Goal: Task Accomplishment & Management: Manage account settings

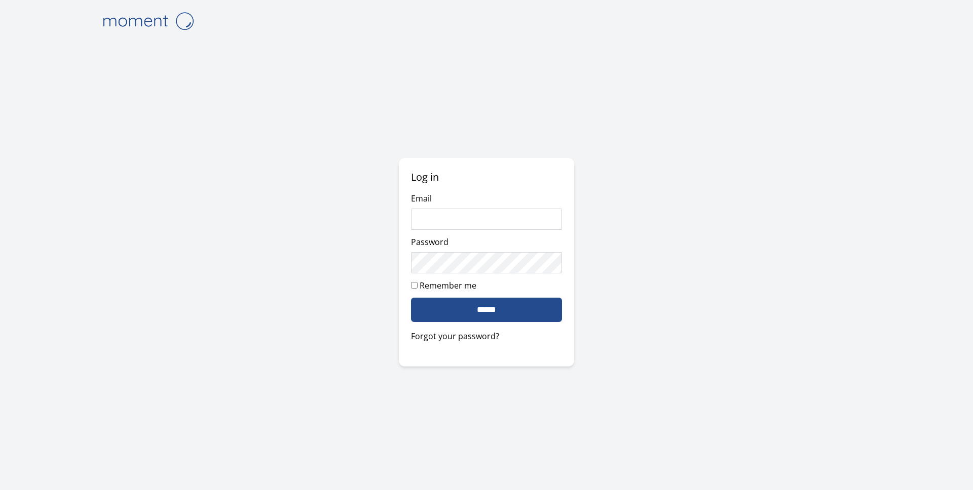
click at [0, 490] on com-1password-button at bounding box center [0, 490] width 0 height 0
type input "**********"
click at [0, 490] on com-1password-button at bounding box center [0, 490] width 0 height 0
type input "**********"
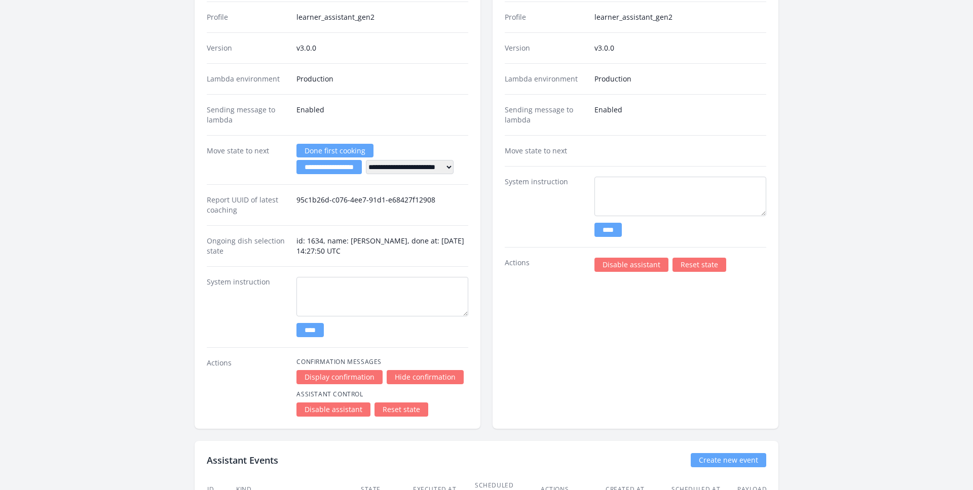
scroll to position [2107, 0]
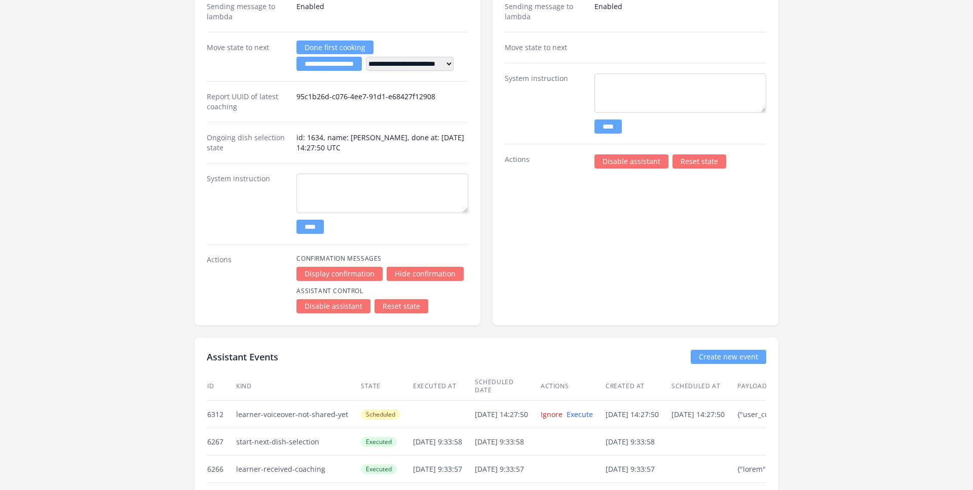
click at [404, 303] on link "Reset state" at bounding box center [401, 306] width 54 height 14
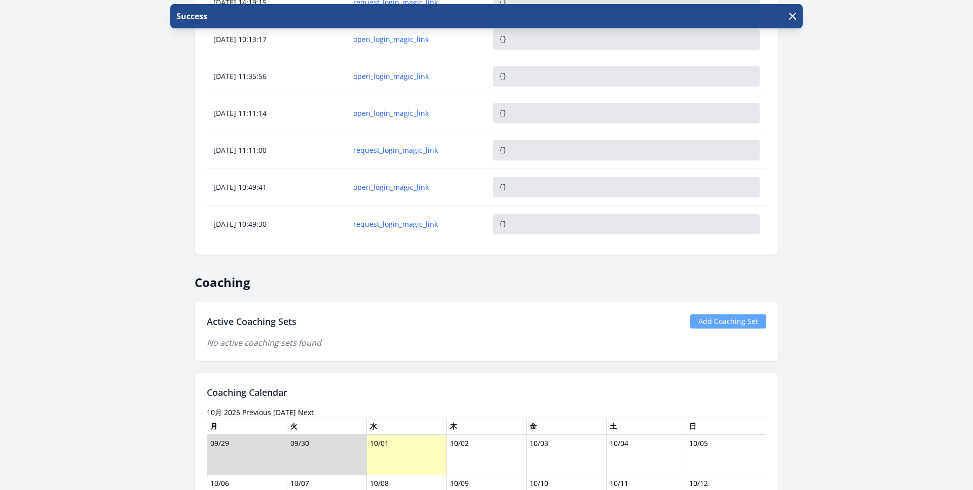
scroll to position [732, 0]
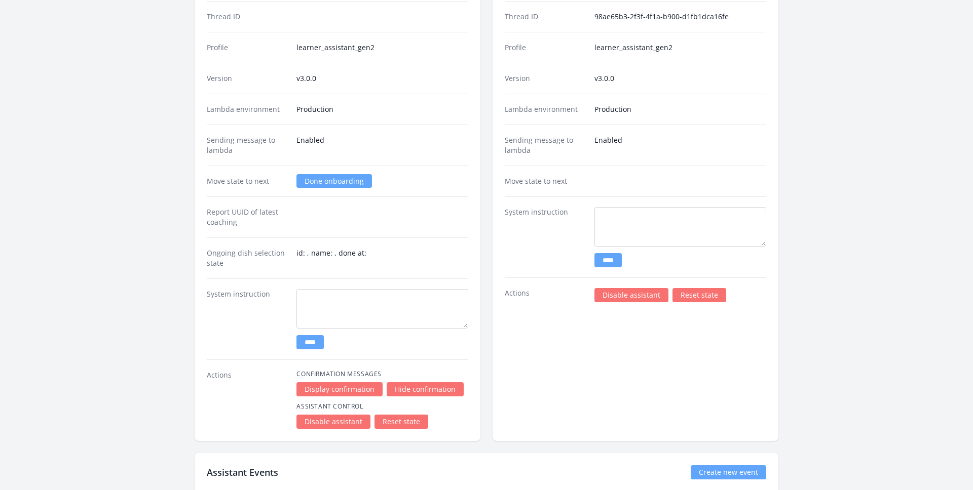
scroll to position [1781, 0]
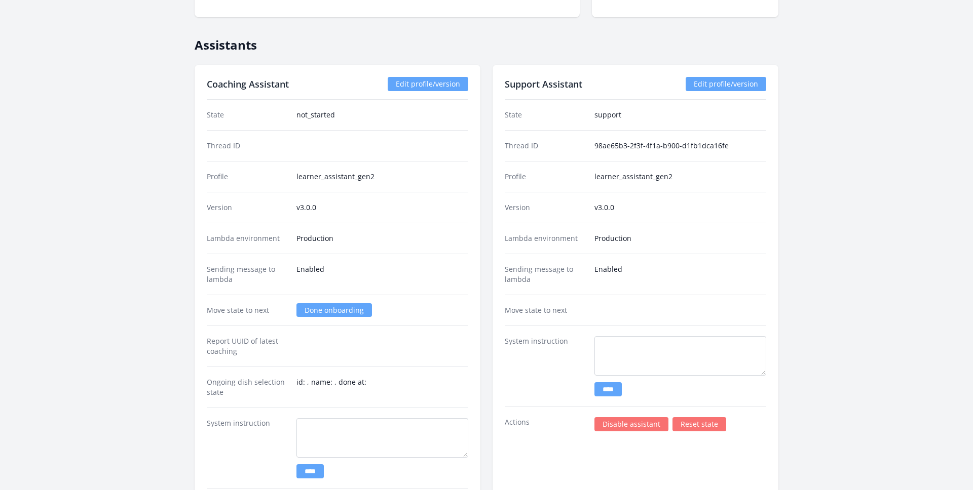
click at [309, 311] on link "Done onboarding" at bounding box center [333, 311] width 75 height 14
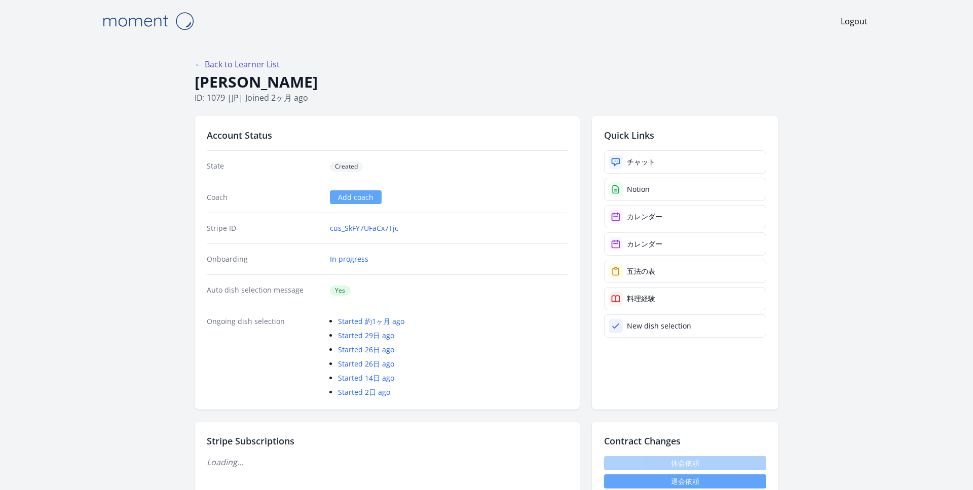
scroll to position [1781, 0]
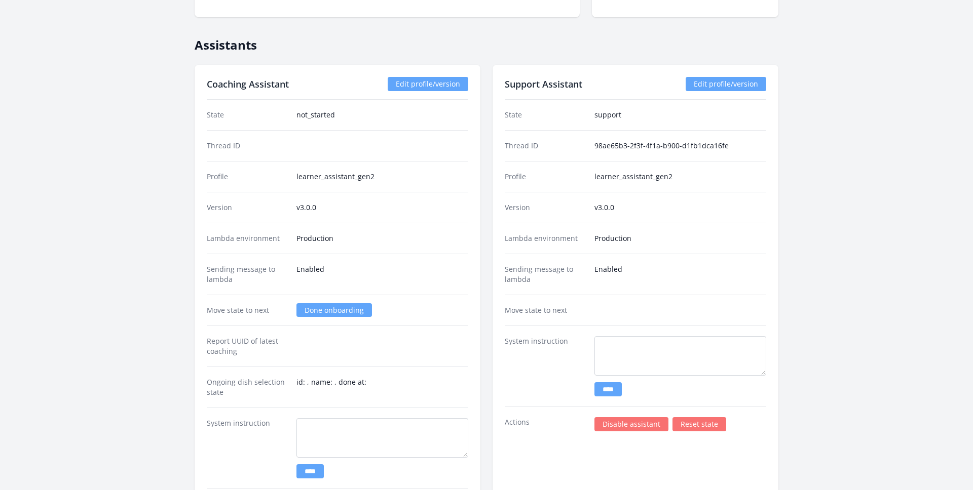
click at [318, 310] on link "Done onboarding" at bounding box center [333, 311] width 75 height 14
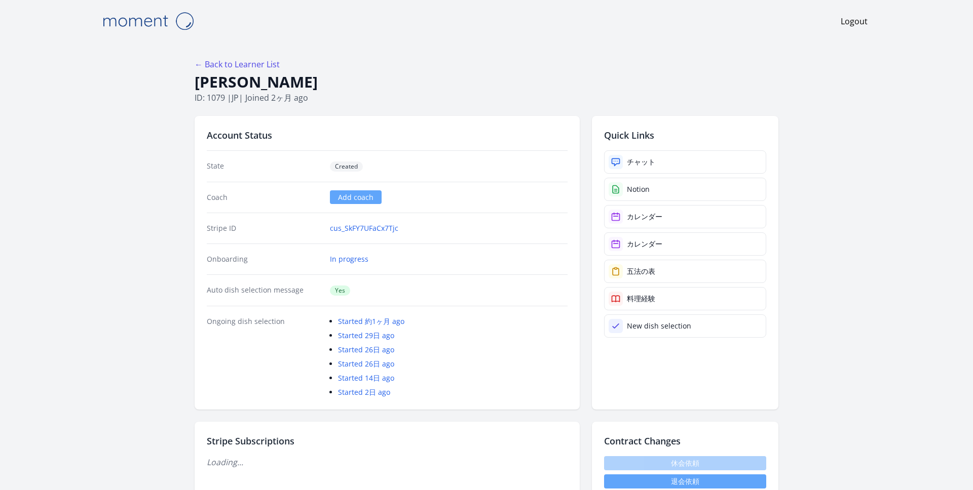
scroll to position [1781, 0]
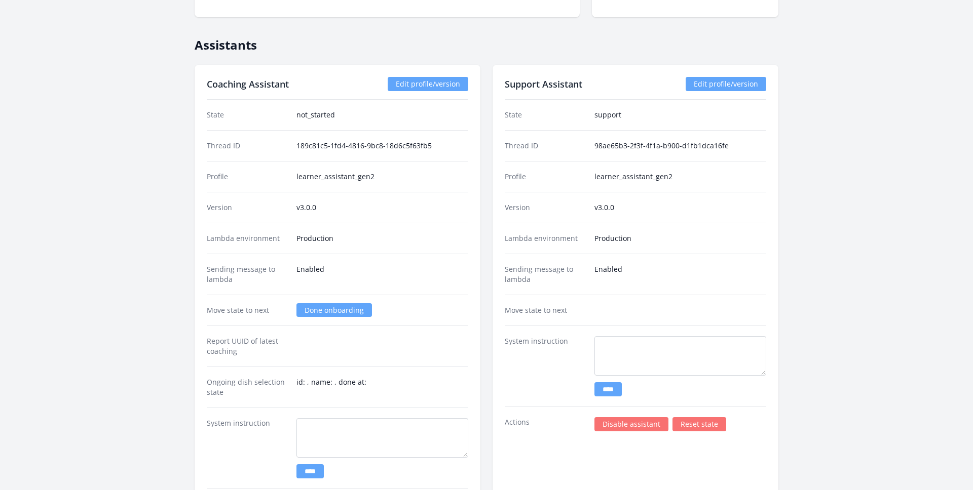
click at [317, 311] on link "Done onboarding" at bounding box center [333, 311] width 75 height 14
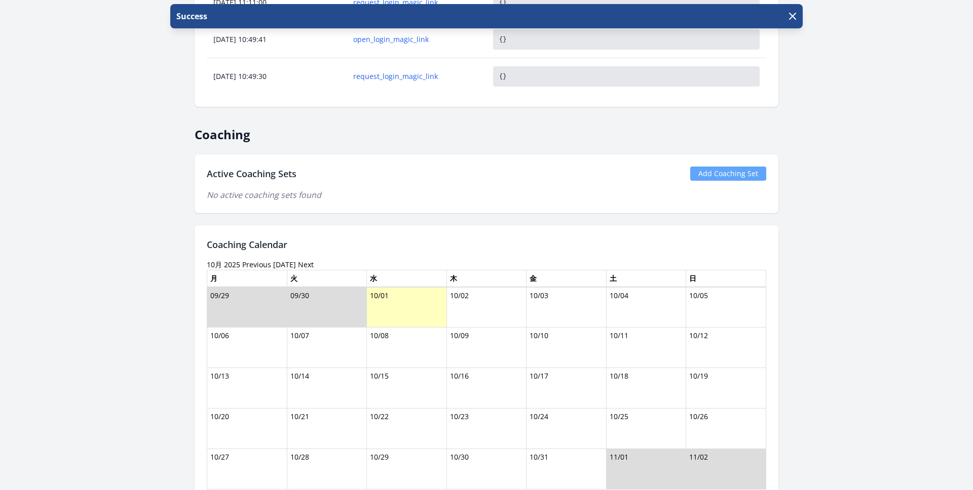
scroll to position [852, 0]
